Goal: Information Seeking & Learning: Learn about a topic

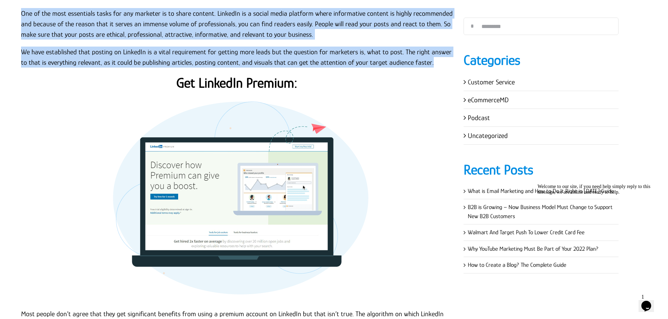
scroll to position [1305, 0]
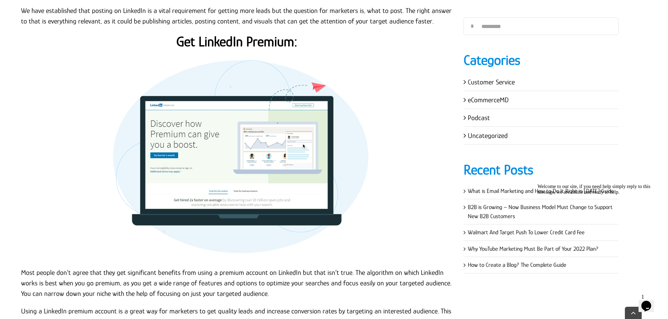
click at [263, 46] on strong "Get LinkedIn Premium:" at bounding box center [236, 42] width 121 height 16
click at [263, 45] on strong "Get LinkedIn Premium:" at bounding box center [236, 42] width 121 height 16
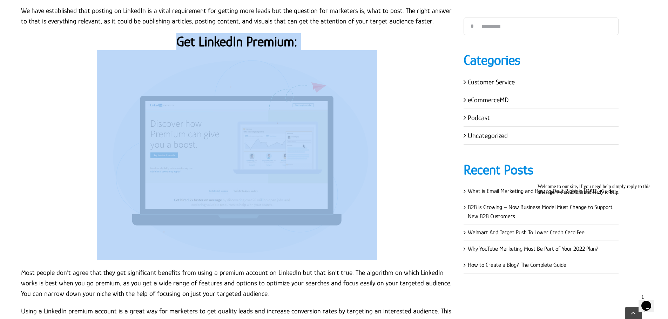
click at [263, 45] on strong "Get LinkedIn Premium:" at bounding box center [236, 42] width 121 height 16
copy div "Get LinkedIn Premium:"
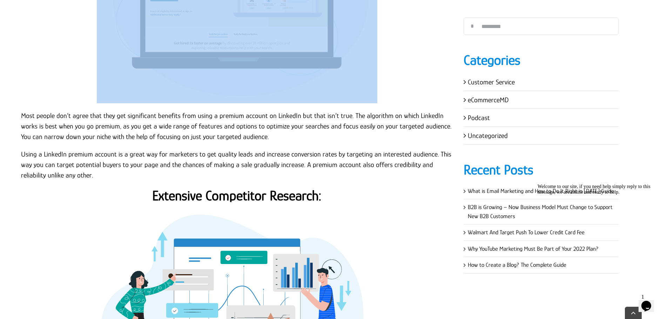
scroll to position [1480, 0]
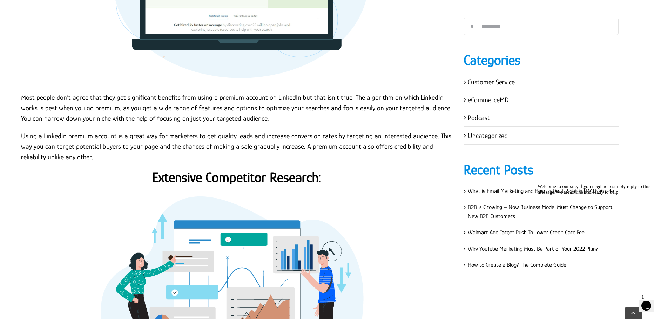
click at [21, 97] on p "Most people don’t agree that they get significant benefits from using a premium…" at bounding box center [237, 108] width 432 height 32
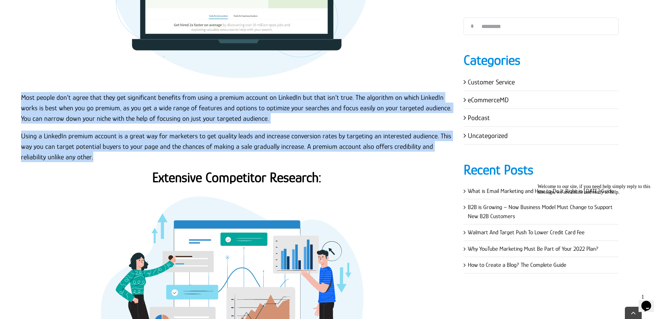
click at [67, 157] on p "Using a LinkedIn premium account is a great way for marketers to get quality le…" at bounding box center [237, 147] width 432 height 32
copy div "Most people don’t agree that they get significant benefits from using a premium…"
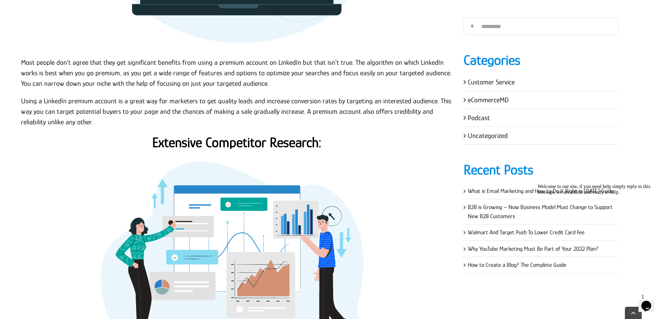
click at [232, 141] on strong "Extensive Competitor Research:" at bounding box center [236, 143] width 169 height 16
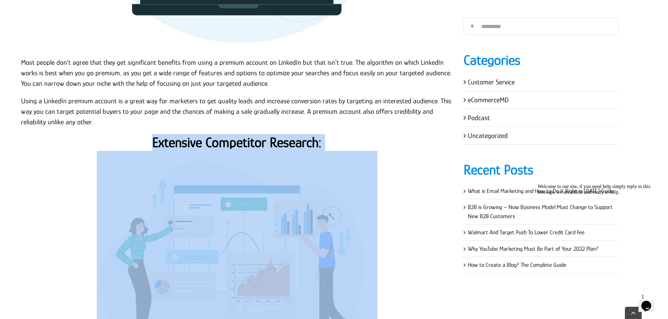
click at [232, 141] on strong "Extensive Competitor Research:" at bounding box center [236, 143] width 169 height 16
copy div "Extensive Competitor Research:"
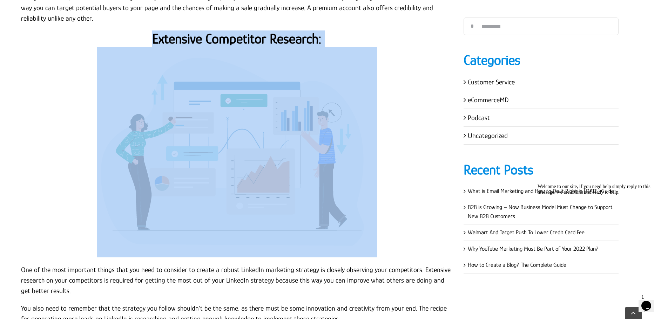
scroll to position [1725, 0]
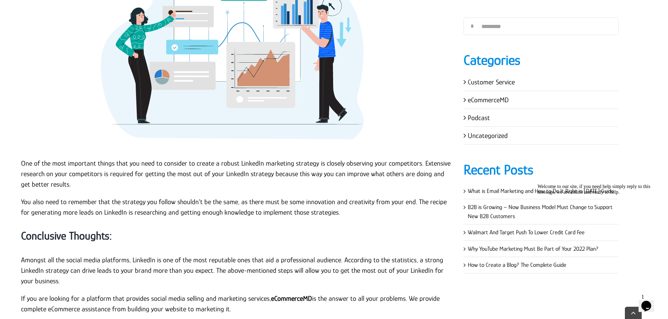
click at [64, 158] on p "One of the most important things that you need to consider to create a robust L…" at bounding box center [237, 174] width 432 height 32
click at [21, 162] on p "One of the most important things that you need to consider to create a robust L…" at bounding box center [237, 174] width 432 height 32
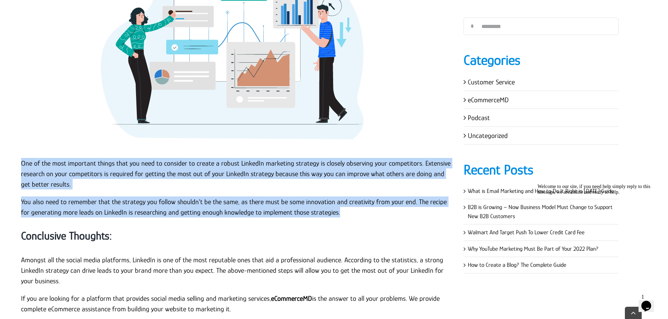
click at [350, 214] on p "You also need to remember that the strategy you follow shouldn’t be the same, a…" at bounding box center [237, 207] width 432 height 21
copy div "One of the most important things that you need to consider to create a robust L…"
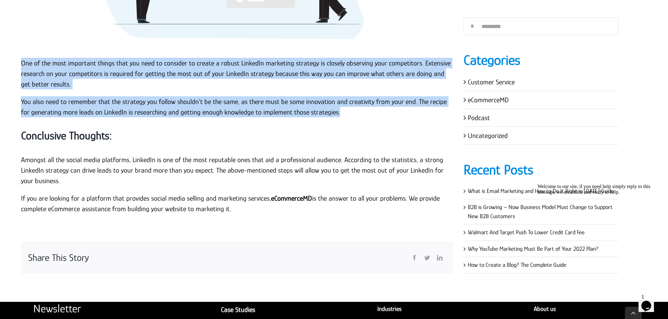
scroll to position [1830, 0]
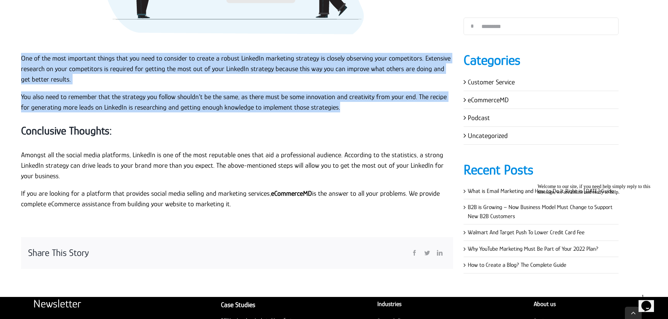
copy div "One of the most important things that you need to consider to create a robust L…"
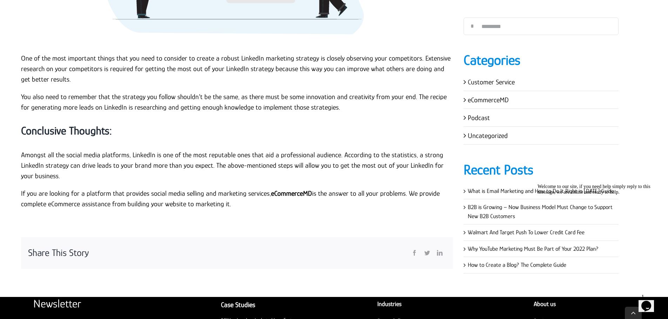
click at [277, 134] on h3 "Conclusive Thoughts:" at bounding box center [237, 131] width 432 height 15
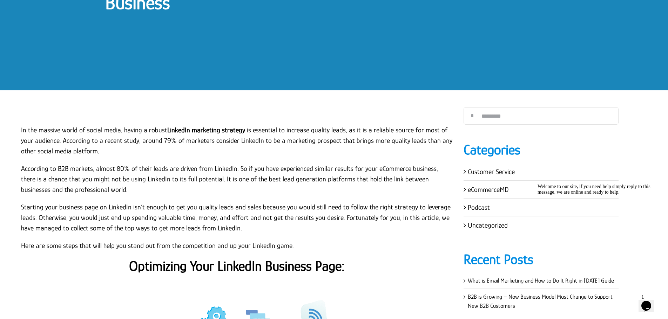
scroll to position [148, 0]
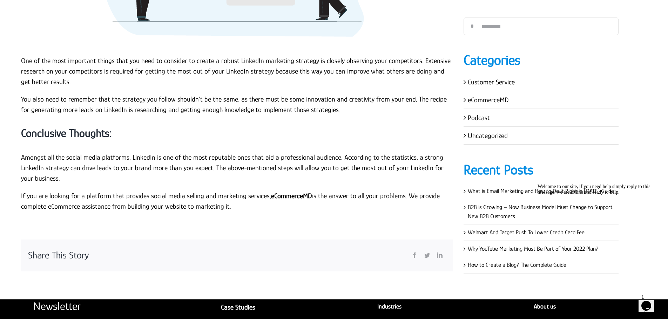
scroll to position [1936, 0]
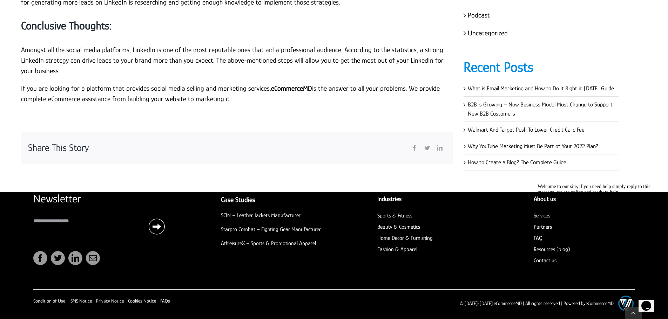
click at [89, 30] on strong "Conclusive Thoughts:" at bounding box center [66, 25] width 91 height 13
copy div "Conclusive Thoughts:"
click at [104, 61] on p "Amongst all the social media platforms, LinkedIn is one of the most reputable o…" at bounding box center [237, 61] width 432 height 32
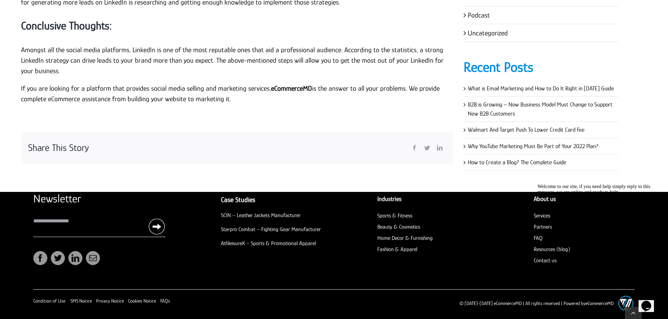
click at [21, 49] on p "Amongst all the social media platforms, LinkedIn is one of the most reputable o…" at bounding box center [237, 61] width 432 height 32
click at [241, 97] on p "If you are looking for a platform that provides social media selling and market…" at bounding box center [237, 93] width 432 height 21
copy div "Amongst all the social media platforms, LinkedIn is one of the most reputable o…"
click at [300, 136] on div "Share This Story" at bounding box center [237, 148] width 432 height 32
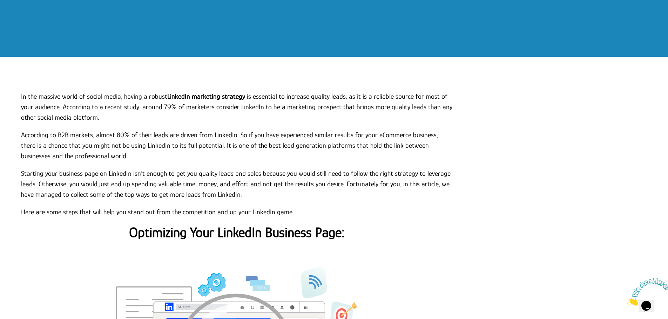
scroll to position [0, 0]
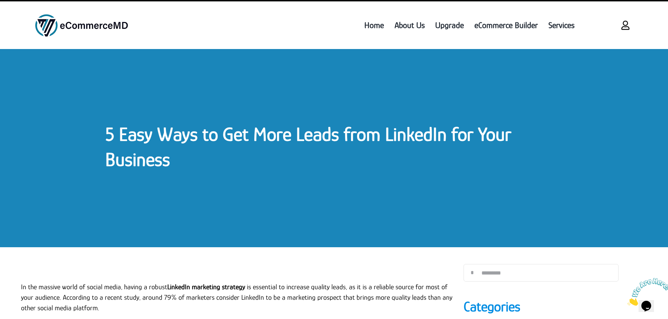
click at [140, 132] on link "5 Easy Ways to Get More Leads from LinkedIn for Your Business" at bounding box center [308, 146] width 406 height 47
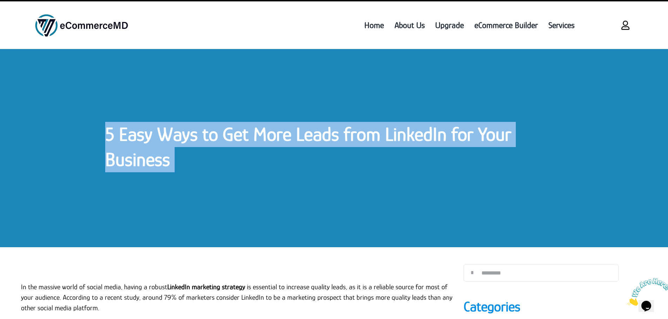
click at [140, 132] on link "5 Easy Ways to Get More Leads from LinkedIn for Your Business" at bounding box center [308, 146] width 406 height 47
copy div "5 Easy Ways to Get More Leads from LinkedIn for Your Business 5 Easy Ways to Ge…"
click at [464, 167] on h1 "5 Easy Ways to Get More Leads from LinkedIn for Your Business" at bounding box center [333, 147] width 457 height 50
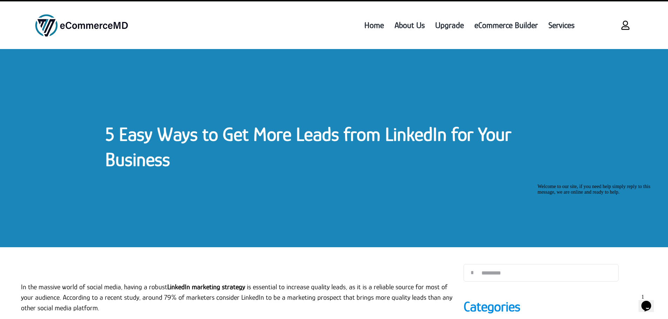
click at [356, 177] on div "5 Easy Ways to Get More Leads from LinkedIn for Your Business" at bounding box center [334, 148] width 668 height 198
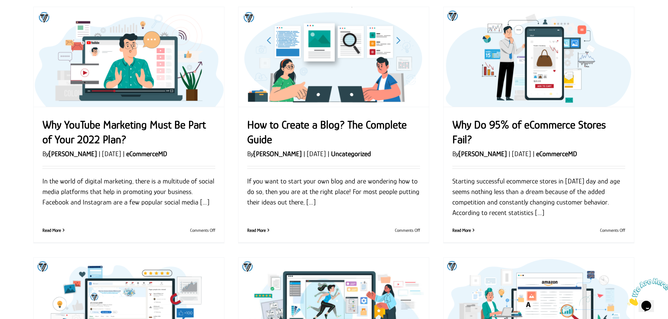
scroll to position [315, 0]
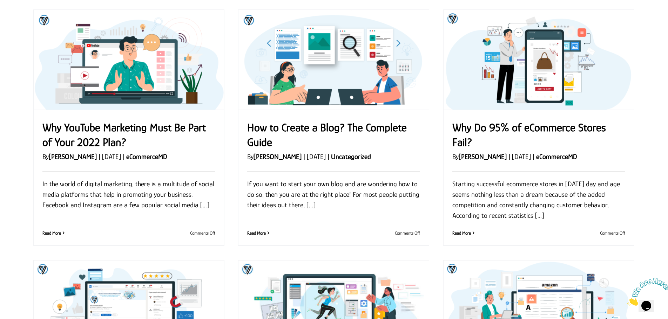
click at [303, 122] on link "How to Create a Blog? The Complete Guide" at bounding box center [326, 134] width 159 height 27
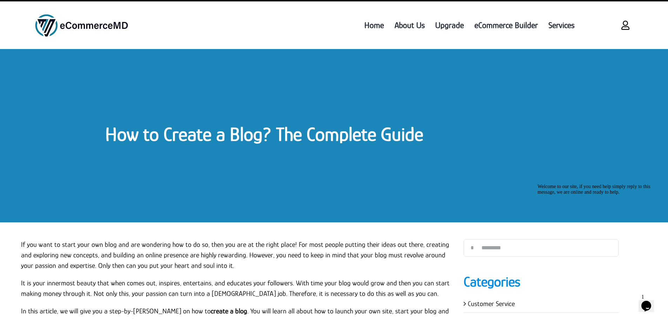
click at [356, 131] on link "How to Create a Blog? The Complete Guide" at bounding box center [264, 134] width 318 height 22
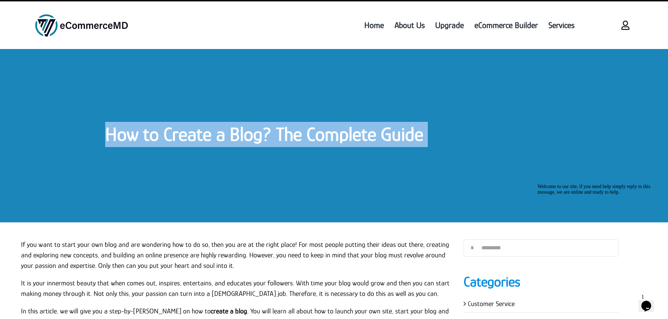
click at [356, 131] on link "How to Create a Blog? The Complete Guide" at bounding box center [264, 134] width 318 height 22
copy div "How to Create a Blog? The Complete Guide How to Create a Blog? The Complete Gui…"
click at [219, 150] on div "How to Create a Blog? The Complete Guide" at bounding box center [334, 135] width 668 height 173
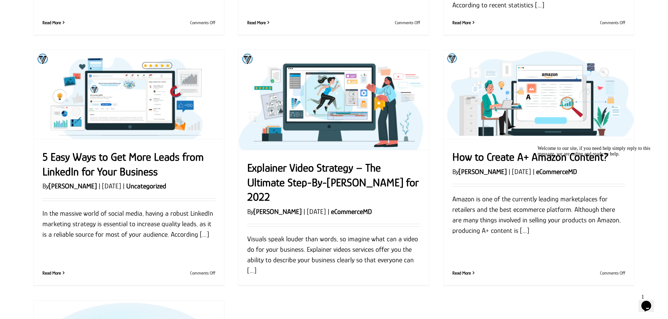
scroll to position [526, 0]
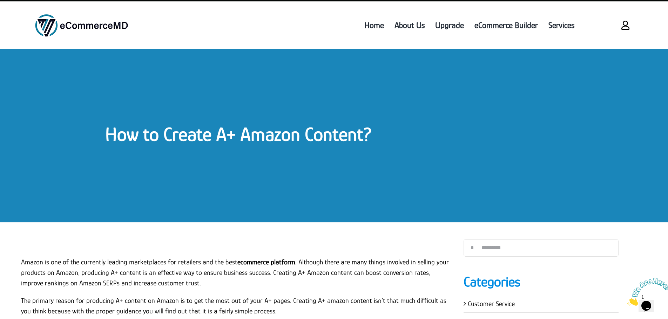
click at [276, 189] on div "How to Create A+ Amazon Content?" at bounding box center [334, 135] width 668 height 173
click at [317, 173] on div "How to Create A+ Amazon Content?" at bounding box center [334, 135] width 668 height 173
click at [316, 173] on div "How to Create A+ Amazon Content?" at bounding box center [334, 135] width 668 height 173
drag, startPoint x: 316, startPoint y: 173, endPoint x: 314, endPoint y: 162, distance: 11.5
click at [316, 170] on div "How to Create A+ Amazon Content?" at bounding box center [334, 135] width 668 height 173
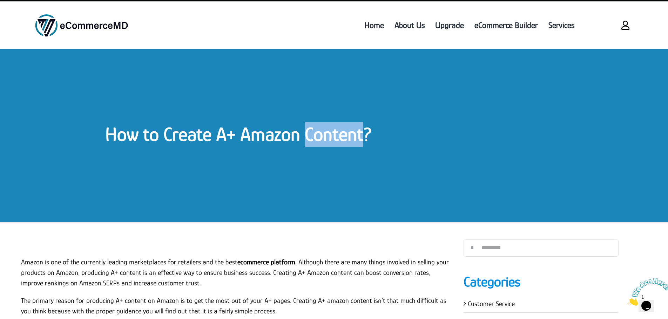
click at [315, 156] on div "How to Create A+ Amazon Content?" at bounding box center [334, 135] width 668 height 173
click at [395, 168] on div "How to Create A+ Amazon Content?" at bounding box center [334, 135] width 668 height 173
click at [227, 132] on link "How to Create A+ Amazon Content?" at bounding box center [238, 134] width 267 height 22
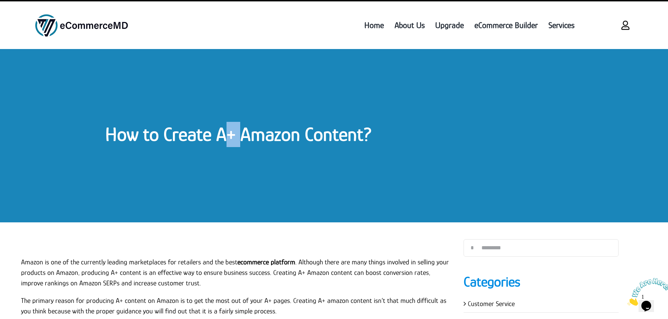
click at [227, 132] on link "How to Create A+ Amazon Content?" at bounding box center [238, 134] width 267 height 22
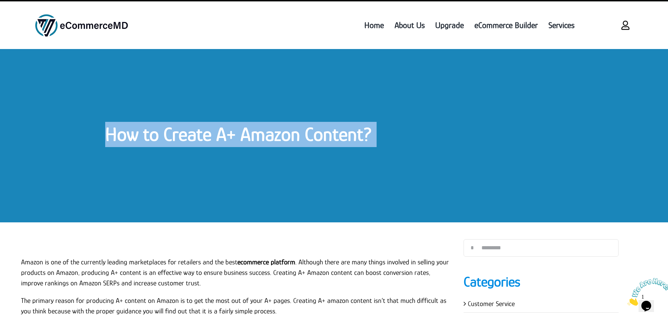
copy div "How to Create A+ Amazon Content? How to Create A+ Amazon Content? By Garry Wils…"
click at [240, 142] on link "How to Create A+ Amazon Content?" at bounding box center [238, 134] width 267 height 22
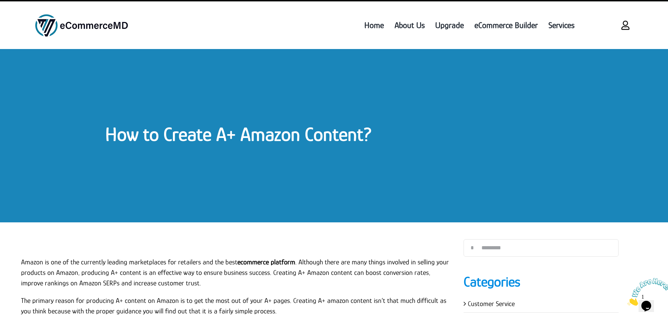
click at [253, 136] on link "How to Create A+ Amazon Content?" at bounding box center [238, 134] width 267 height 22
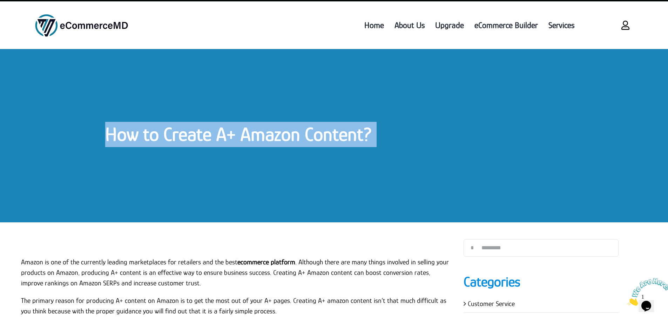
click at [253, 136] on link "How to Create A+ Amazon Content?" at bounding box center [238, 134] width 267 height 22
copy div "How to Create A+ Amazon Content? How to Create A+ Amazon Content? By Garry Wils…"
click at [244, 137] on link "How to Create A+ Amazon Content?" at bounding box center [238, 134] width 267 height 22
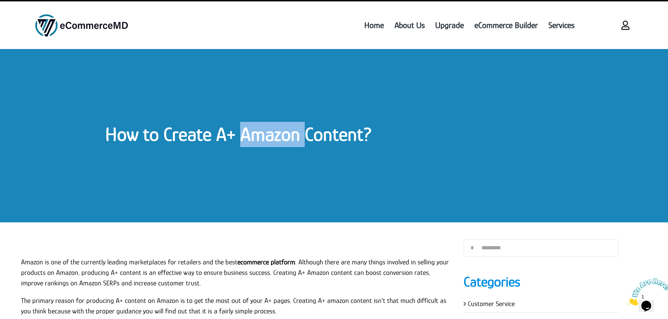
click at [244, 137] on link "How to Create A+ Amazon Content?" at bounding box center [238, 134] width 267 height 22
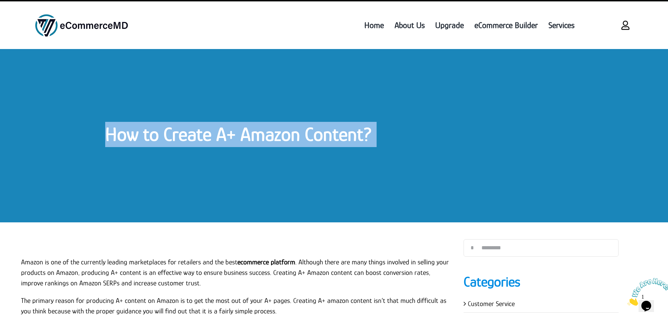
click at [244, 137] on link "How to Create A+ Amazon Content?" at bounding box center [238, 134] width 267 height 22
click at [244, 61] on div "How to Create A+ Amazon Content?" at bounding box center [334, 135] width 668 height 173
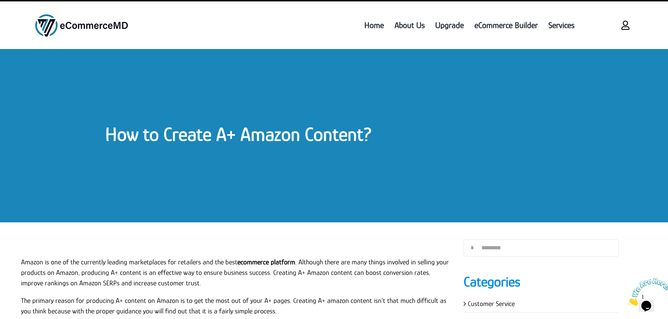
click at [226, 140] on link "How to Create A+ Amazon Content?" at bounding box center [238, 134] width 267 height 22
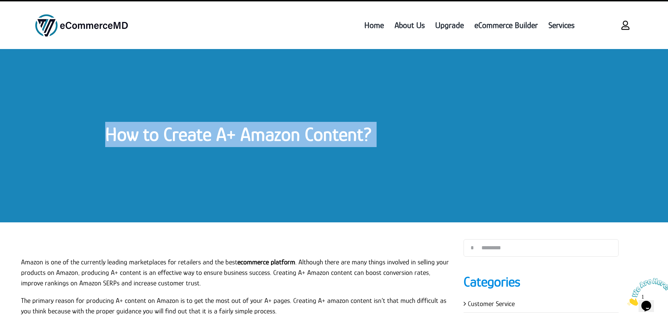
click at [226, 140] on link "How to Create A+ Amazon Content?" at bounding box center [238, 134] width 267 height 22
copy div "How to Create A+ Amazon Content? How to Create A+ Amazon Content? By Garry Wils…"
click at [264, 118] on div "How to Create A+ Amazon Content?" at bounding box center [334, 135] width 668 height 173
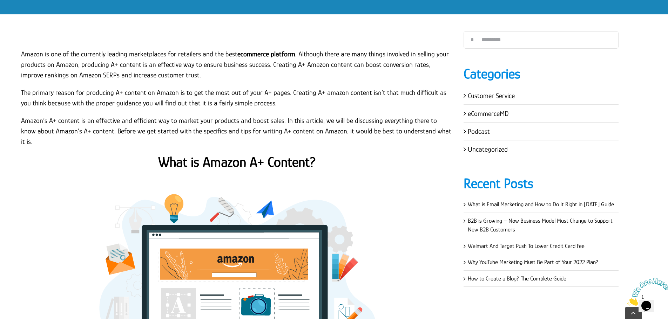
scroll to position [140, 0]
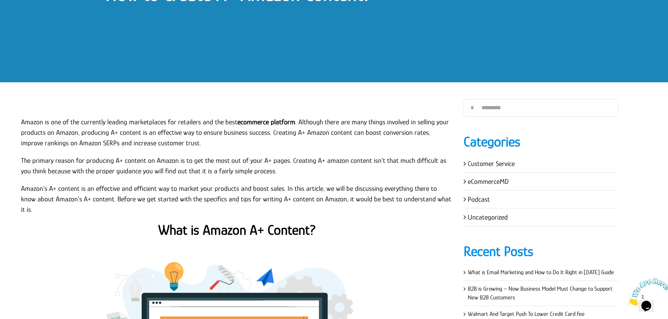
click at [138, 146] on p "Amazon is one of the currently leading marketplaces for retailers and the best …" at bounding box center [237, 133] width 432 height 32
click at [22, 121] on p "Amazon is one of the currently leading marketplaces for retailers and the best …" at bounding box center [237, 133] width 432 height 32
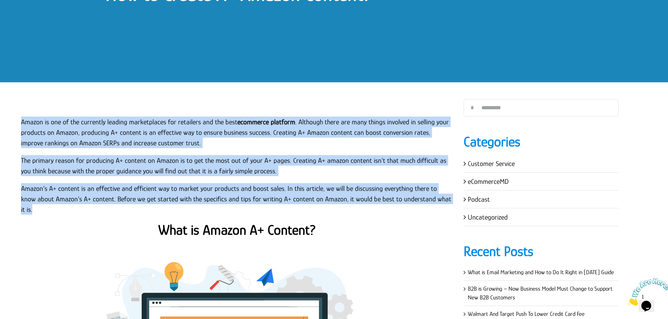
click at [442, 200] on p "Amazon’s A+ content is an effective and efficient way to market your products a…" at bounding box center [237, 199] width 432 height 32
copy div "Amazon is one of the currently leading marketplaces for retailers and the best …"
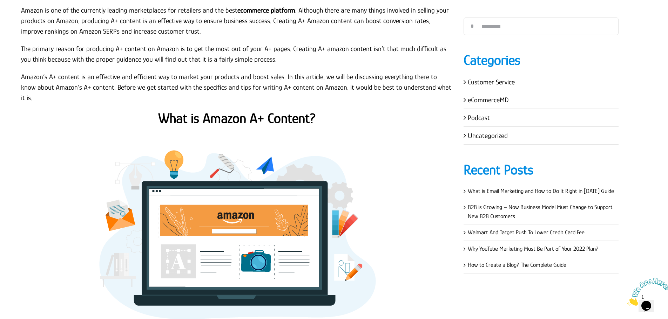
scroll to position [245, 0]
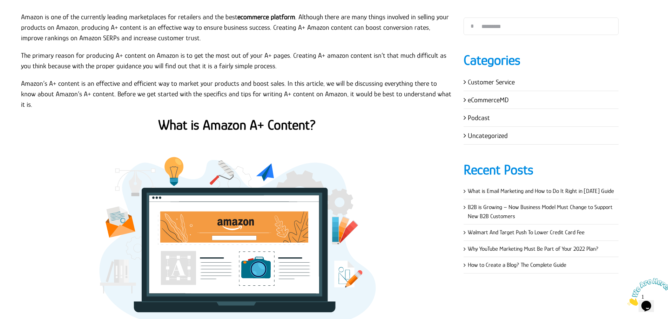
click at [232, 117] on strong "What is Amazon A+ Content?" at bounding box center [237, 125] width 158 height 16
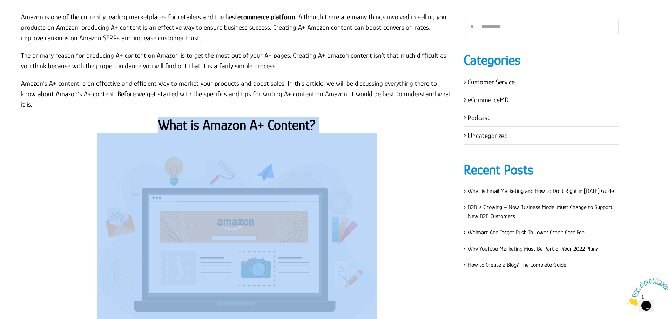
copy div "What is Amazon A+ Content?"
click at [232, 117] on strong "What is Amazon A+ Content?" at bounding box center [237, 125] width 158 height 16
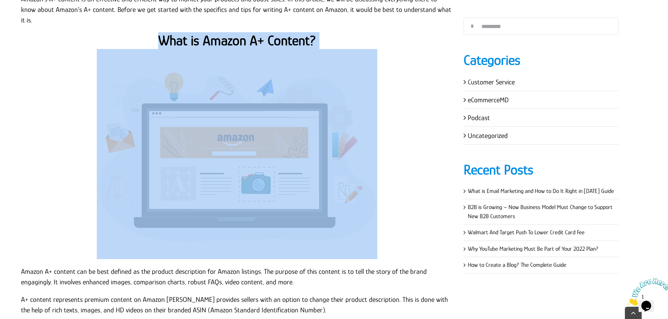
scroll to position [456, 0]
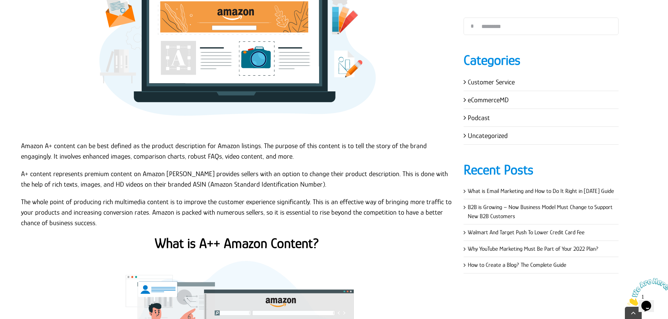
click at [21, 141] on p "Amazon A+ content can be best defined as the product description for Amazon lis…" at bounding box center [237, 151] width 432 height 21
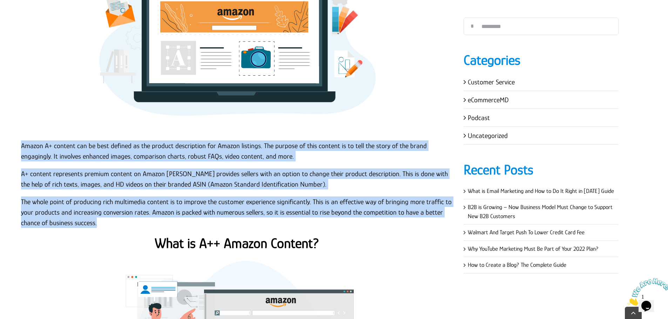
click at [103, 212] on p "The whole point of producing rich multimedia content is to improve the customer…" at bounding box center [237, 213] width 432 height 32
copy div "Amazon A+ content can be best defined as the product description for Amazon lis…"
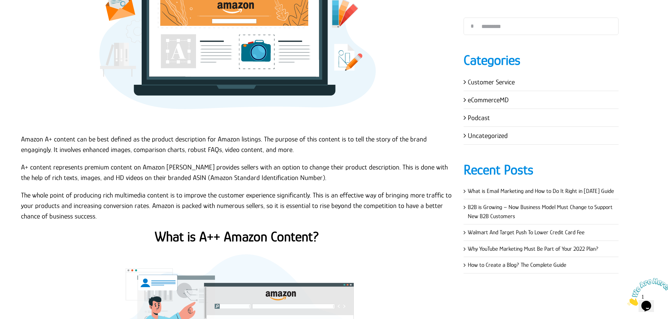
scroll to position [596, 0]
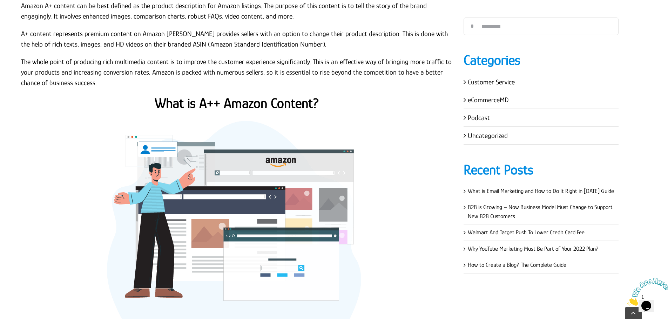
click at [255, 77] on p "The whole point of producing rich multimedia content is to improve the customer…" at bounding box center [237, 72] width 432 height 32
click at [254, 96] on strong "What is A++ Amazon Content?" at bounding box center [237, 103] width 164 height 16
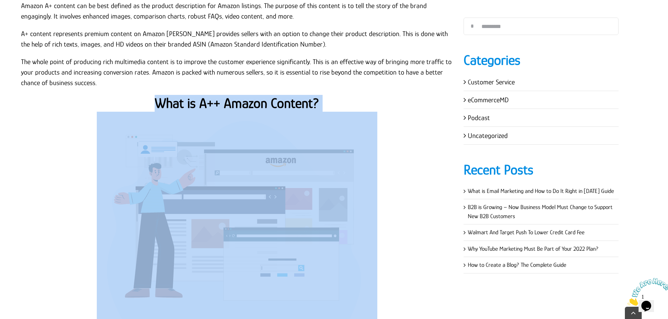
click at [254, 96] on strong "What is A++ Amazon Content?" at bounding box center [237, 103] width 164 height 16
copy div "What is A++ Amazon Content?"
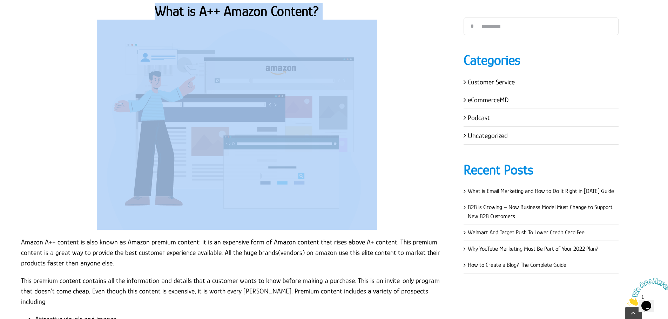
scroll to position [806, 0]
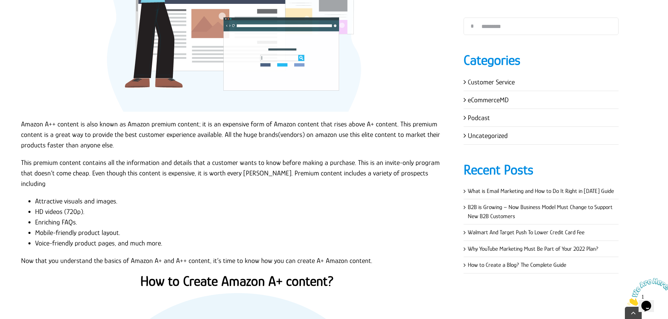
click at [94, 119] on p "Amazon A++ content is also known as Amazon premium content; it is an expensive …" at bounding box center [237, 135] width 432 height 32
click at [22, 119] on p "Amazon A++ content is also known as Amazon premium content; it is an expensive …" at bounding box center [237, 135] width 432 height 32
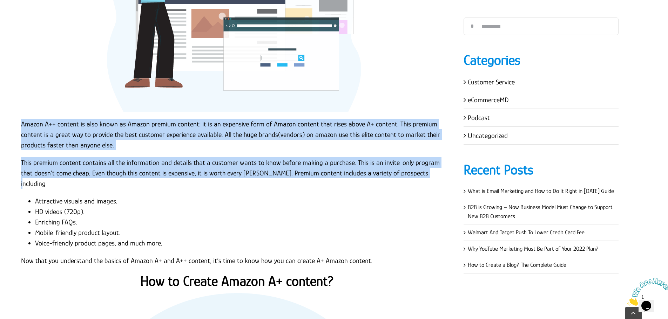
click at [409, 159] on p "This premium content contains all the information and details that a customer w…" at bounding box center [237, 173] width 432 height 32
copy div "Amazon A++ content is also known as Amazon premium content; it is an expensive …"
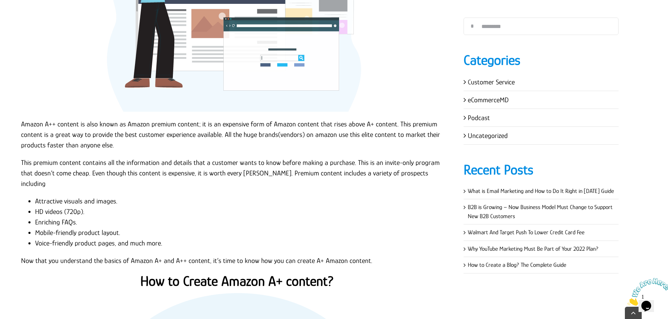
click at [81, 196] on li "Attractive visuals and images." at bounding box center [244, 201] width 418 height 11
copy ul "Attractive visuals and images."
click at [67, 206] on li "HD videos (720p)." at bounding box center [244, 211] width 418 height 11
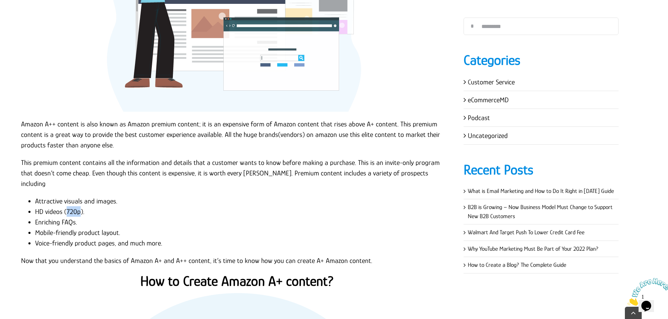
click at [67, 206] on li "HD videos (720p)." at bounding box center [244, 211] width 418 height 11
copy ul "HD videos (720p)."
click at [63, 217] on li "Enriching FAQs." at bounding box center [244, 222] width 418 height 11
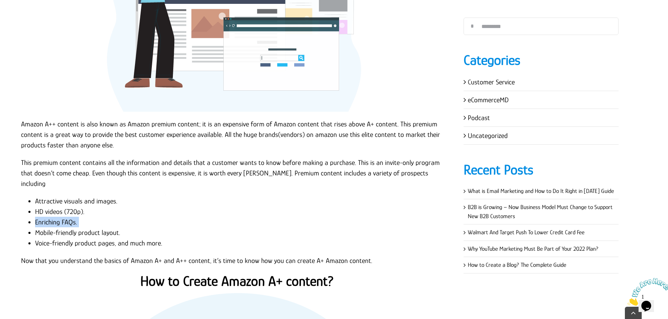
click at [63, 217] on li "Enriching FAQs." at bounding box center [244, 222] width 418 height 11
click at [68, 227] on li "Mobile-friendly product layout." at bounding box center [244, 232] width 418 height 11
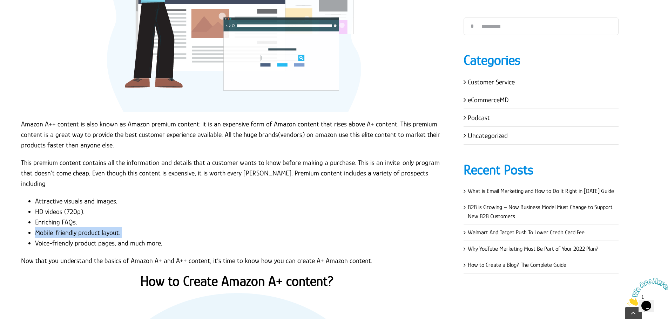
click at [93, 238] on li "Voice-friendly product pages, and much more." at bounding box center [244, 243] width 418 height 11
click at [114, 255] on p "Now that you understand the basics of Amazon A+ and A++ content, it’s time to k…" at bounding box center [237, 260] width 432 height 11
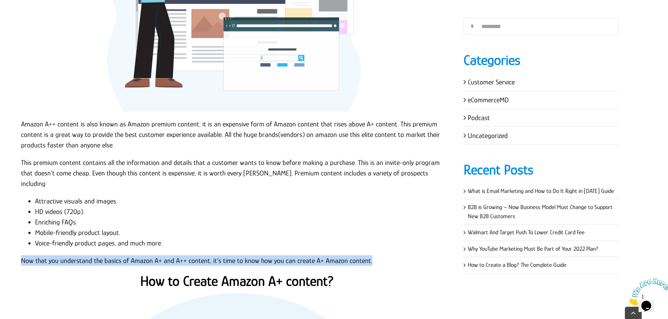
click at [114, 255] on p "Now that you understand the basics of Amazon A+ and A++ content, it’s time to k…" at bounding box center [237, 260] width 432 height 11
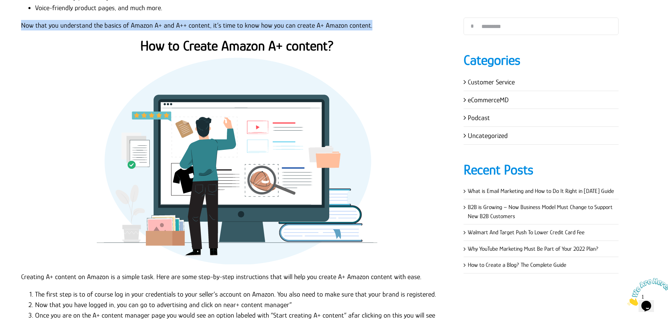
scroll to position [1016, 0]
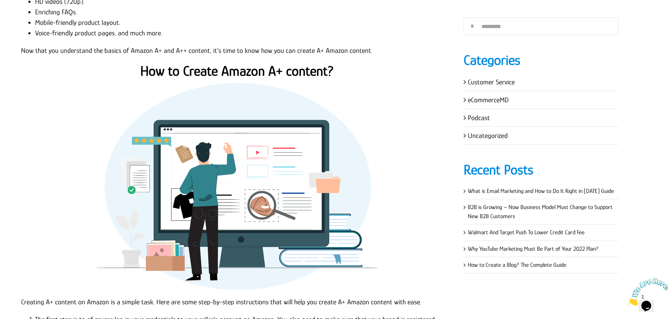
click at [236, 63] on strong "How to Create Amazon A+ content?" at bounding box center [236, 71] width 193 height 16
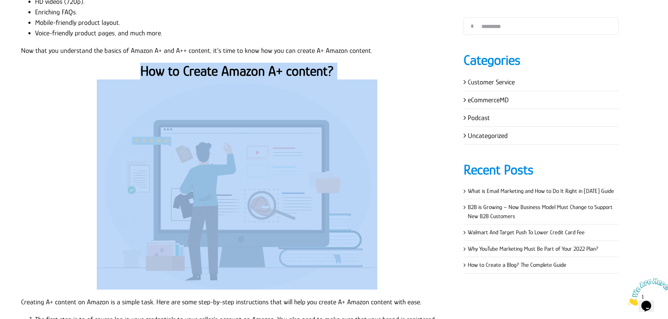
click at [236, 63] on strong "How to Create Amazon A+ content?" at bounding box center [236, 71] width 193 height 16
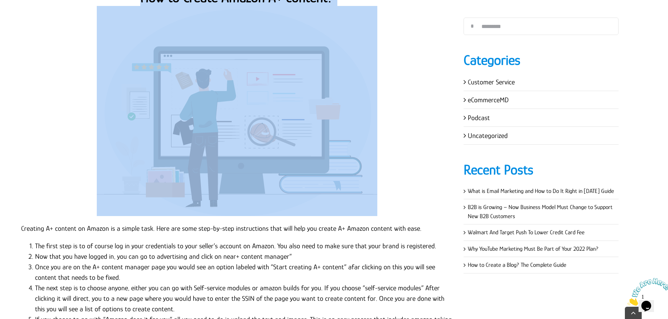
scroll to position [1227, 0]
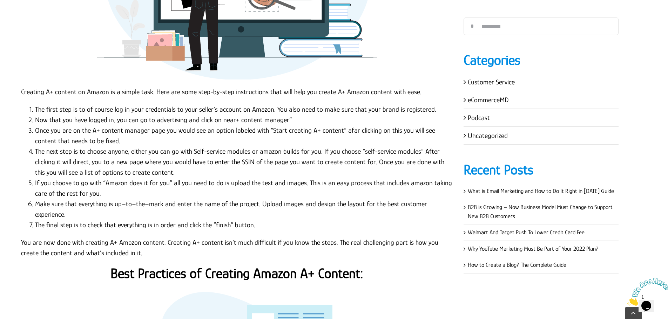
click at [89, 146] on li "The next step is to choose anyone, either you can go with Self-service modules …" at bounding box center [244, 162] width 418 height 32
click at [22, 87] on p "Creating A+ content on Amazon is a simple task. Here are some step-by-step inst…" at bounding box center [237, 92] width 432 height 11
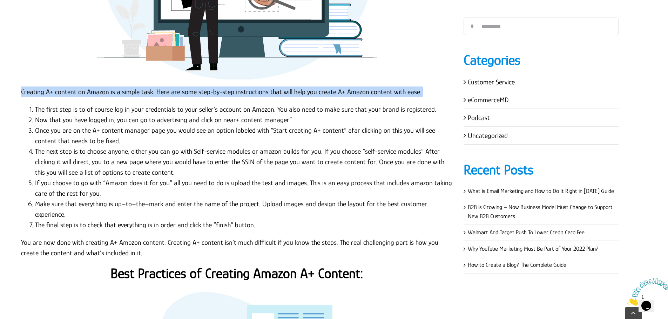
click at [22, 87] on p "Creating A+ content on Amazon is a simple task. Here are some step-by-step inst…" at bounding box center [237, 92] width 432 height 11
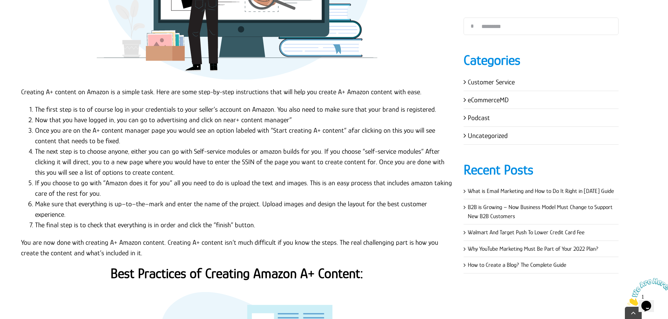
click at [97, 104] on li "The first step is to of course log in your credentials to your seller’s account…" at bounding box center [244, 109] width 418 height 11
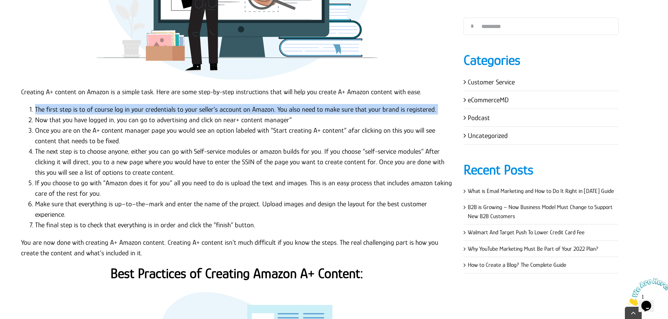
click at [97, 104] on li "The first step is to of course log in your credentials to your seller’s account…" at bounding box center [244, 109] width 418 height 11
click at [60, 104] on li "The first step is to of course log in your credentials to your seller’s account…" at bounding box center [244, 109] width 418 height 11
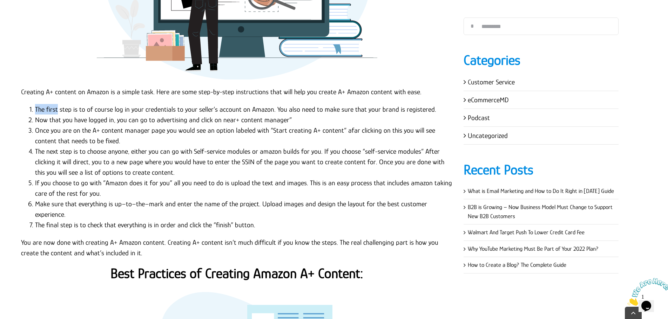
drag, startPoint x: 29, startPoint y: 85, endPoint x: 57, endPoint y: 86, distance: 28.1
click at [57, 104] on ol "The first step is to of course log in your credentials to your seller’s account…" at bounding box center [237, 167] width 432 height 126
